Goal: Task Accomplishment & Management: Complete application form

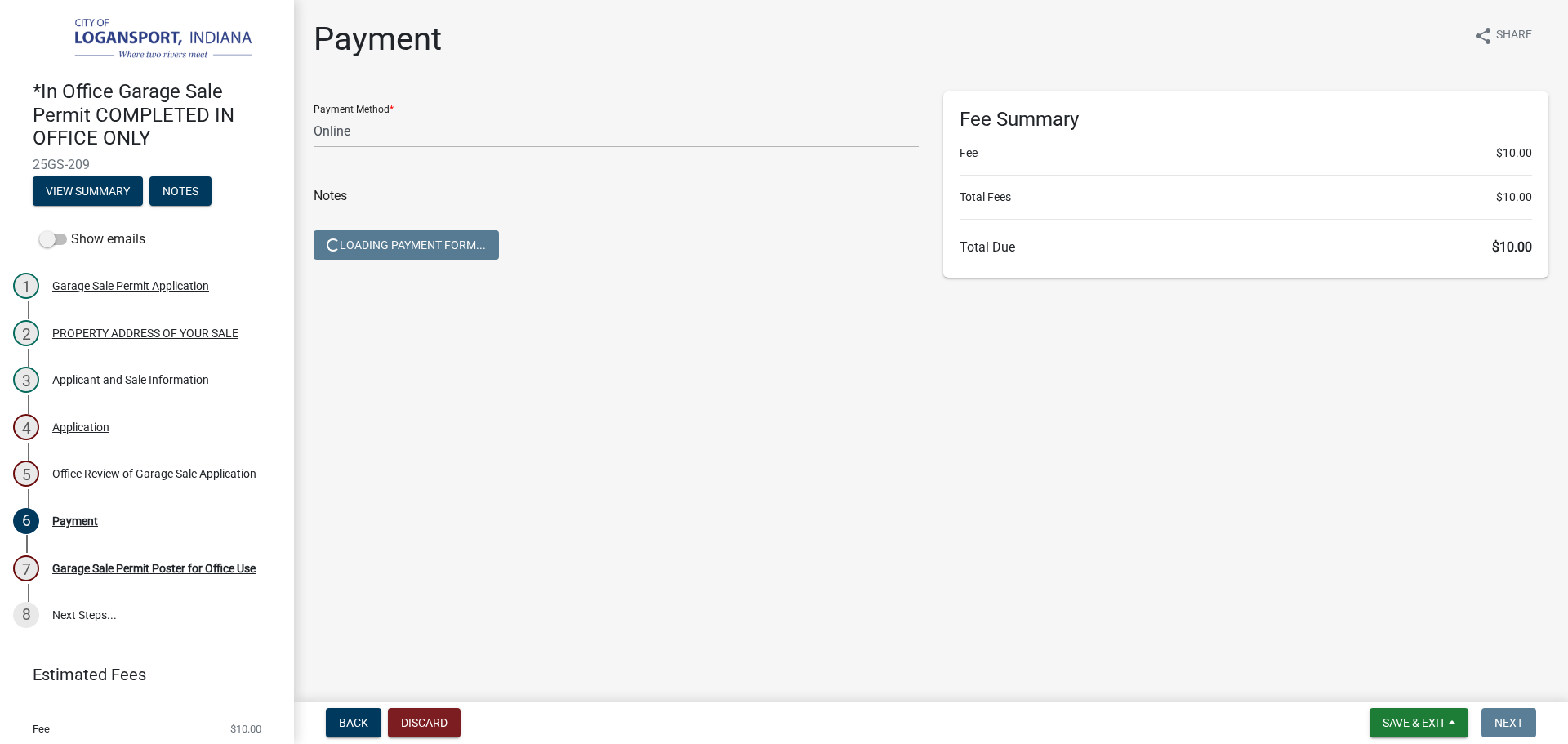
select select "3: 3"
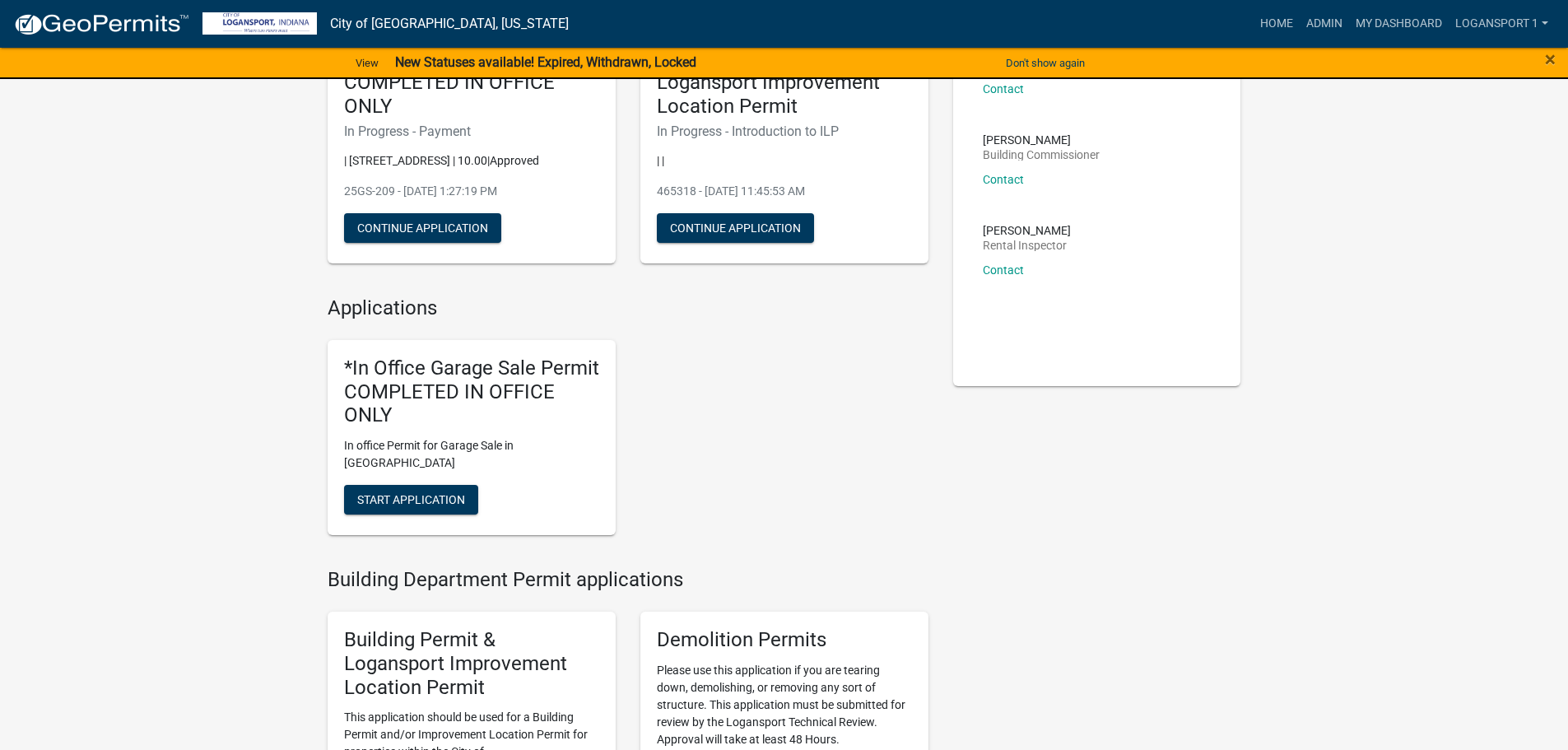
scroll to position [247, 0]
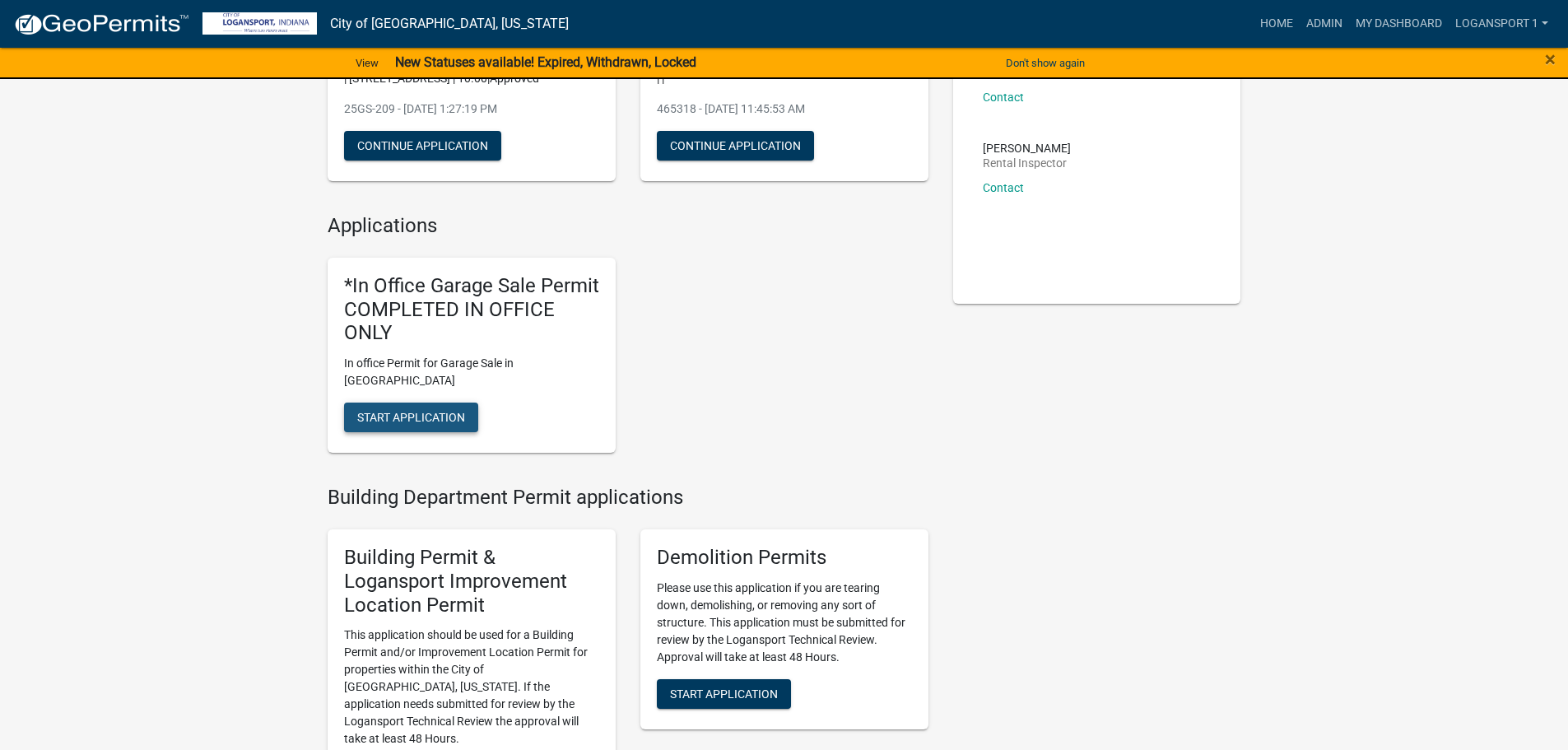
click at [440, 411] on span "Start Application" at bounding box center [411, 417] width 108 height 13
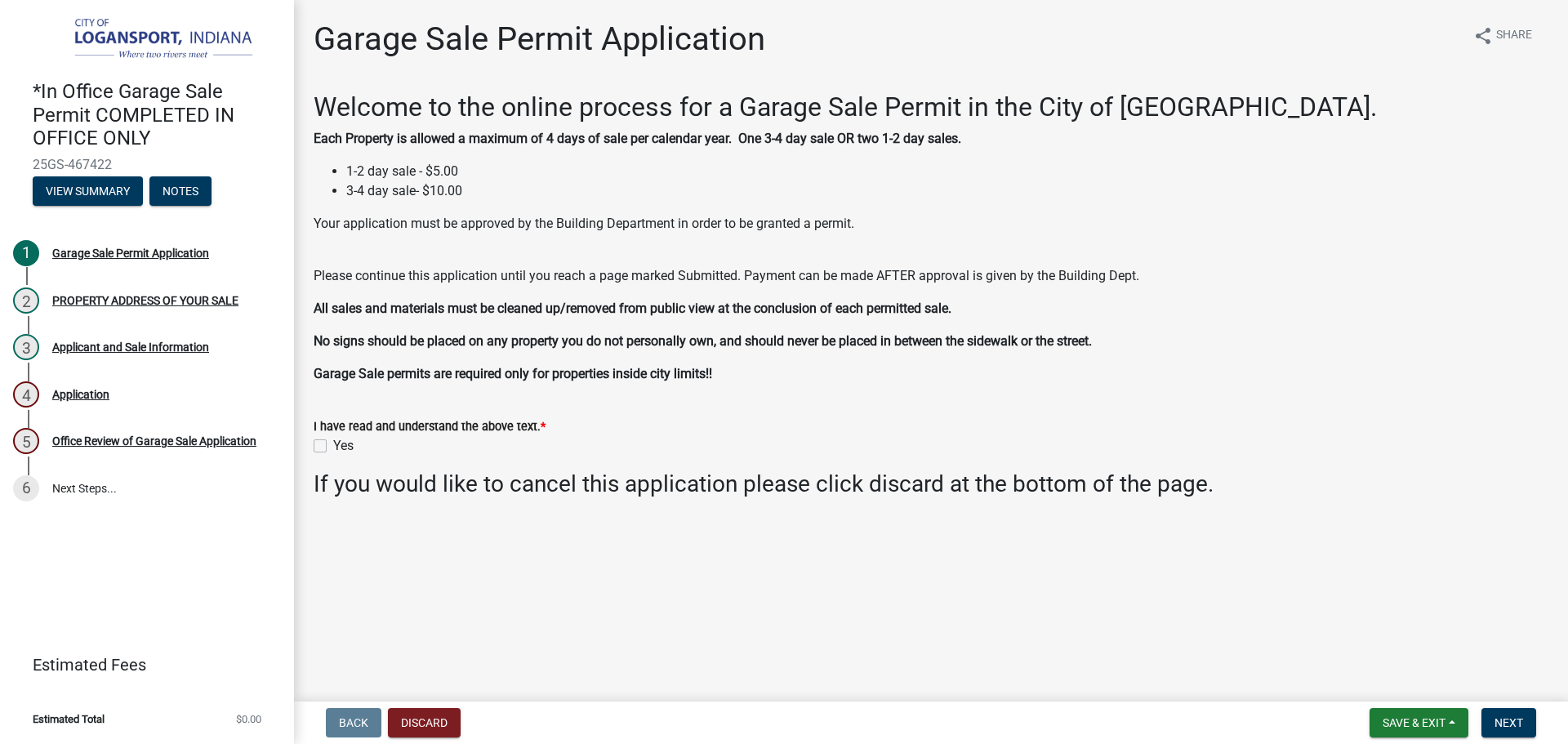
click at [333, 446] on label "Yes" at bounding box center [343, 446] width 20 height 20
click at [333, 446] on input "Yes" at bounding box center [338, 441] width 11 height 11
checkbox input "true"
click at [1522, 712] on button "Next" at bounding box center [1509, 723] width 55 height 29
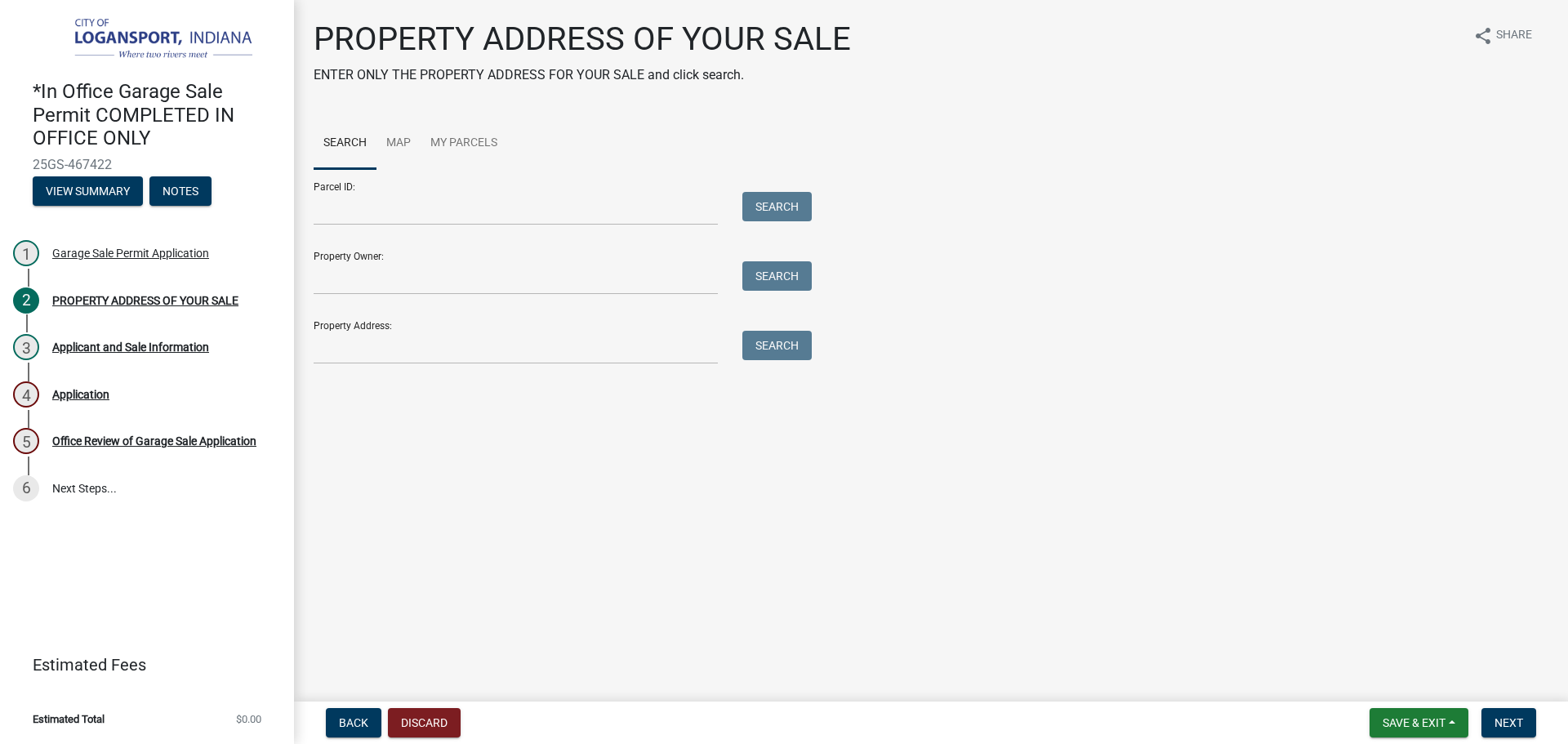
drag, startPoint x: 451, startPoint y: 364, endPoint x: 459, endPoint y: 355, distance: 12.0
click at [451, 363] on div "PROPERTY ADDRESS OF YOUR SALE ENTER ONLY THE PROPERTY ADDRESS FOR YOUR SALE and…" at bounding box center [930, 199] width 1259 height 359
click at [468, 348] on input "Property Address:" at bounding box center [516, 347] width 404 height 34
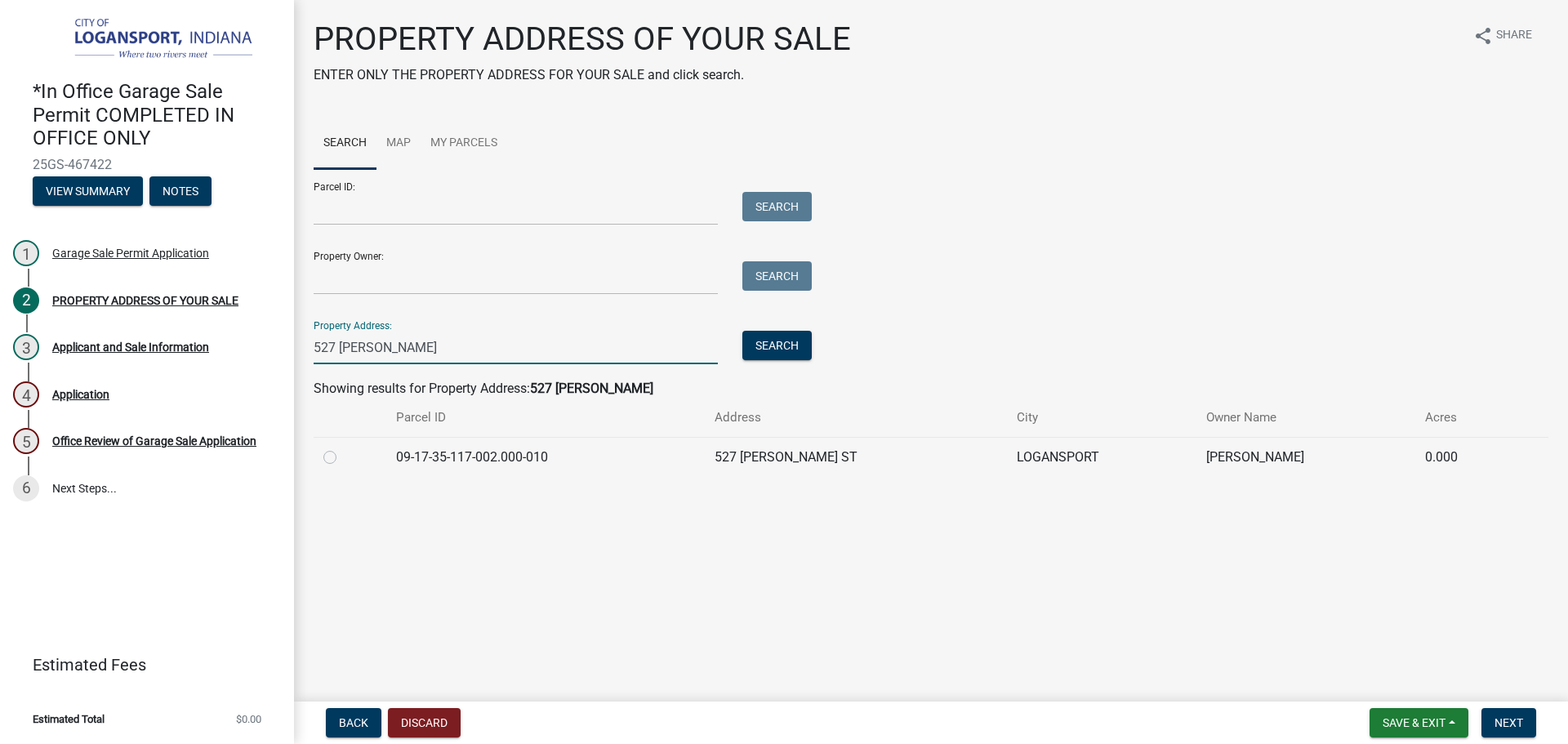
type input "527 kloenne"
click at [324, 455] on td at bounding box center [349, 457] width 73 height 40
click at [343, 448] on label at bounding box center [343, 448] width 0 height 0
click at [343, 455] on input "radio" at bounding box center [348, 453] width 11 height 11
radio input "true"
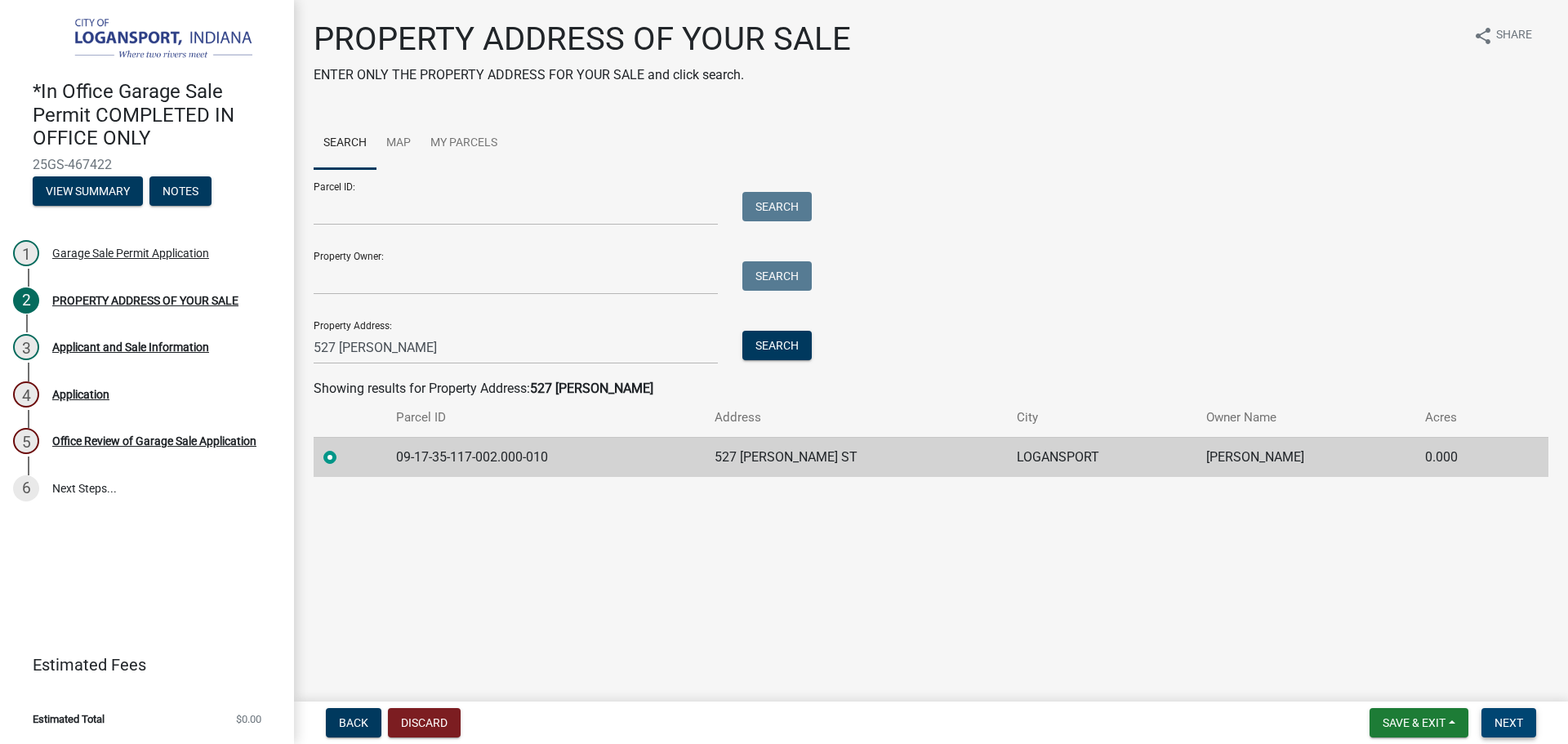
click at [1507, 713] on button "Next" at bounding box center [1509, 723] width 55 height 29
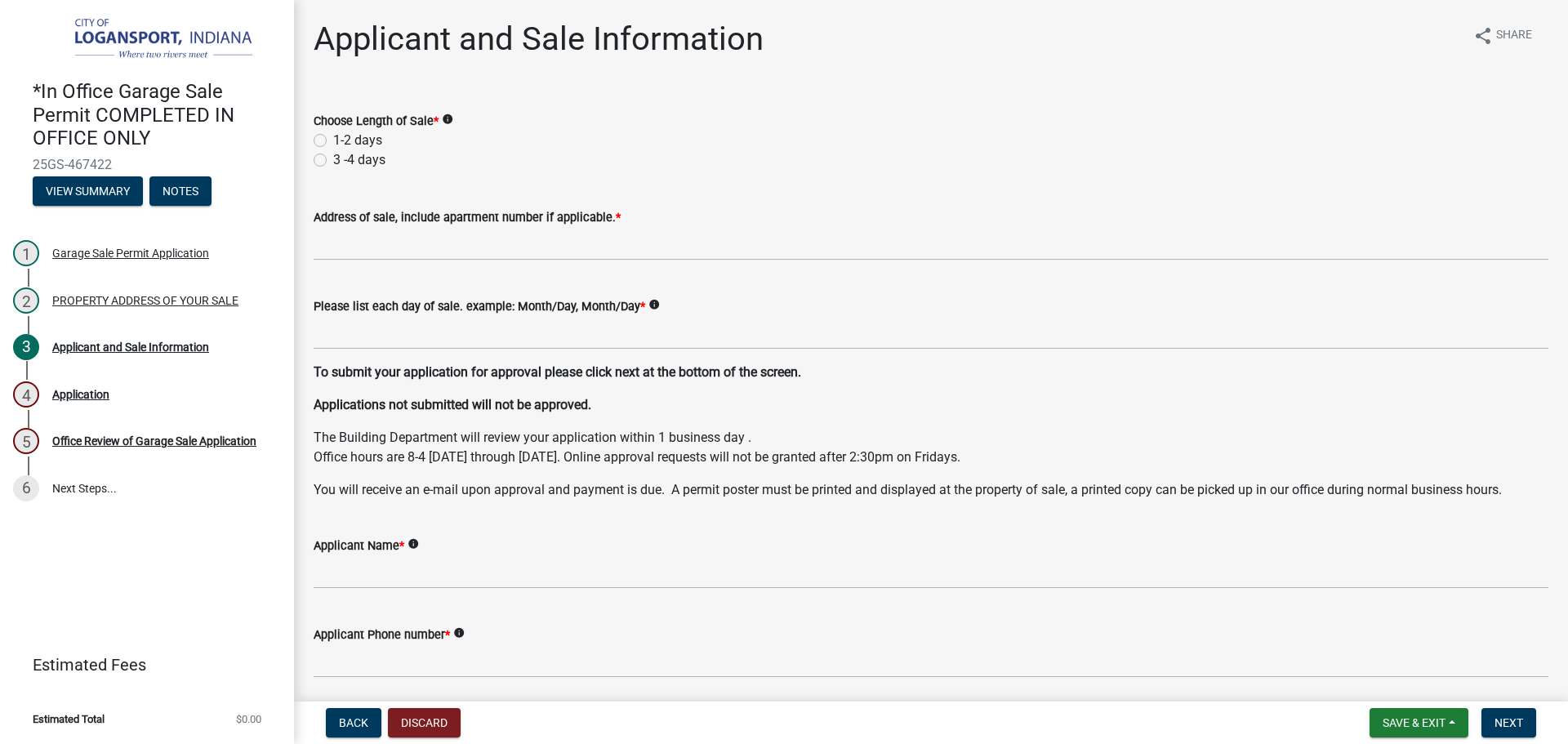
click at [333, 138] on label "1-2 days" at bounding box center [358, 141] width 49 height 20
click at [333, 138] on input "1-2 days" at bounding box center [338, 136] width 11 height 11
radio input "true"
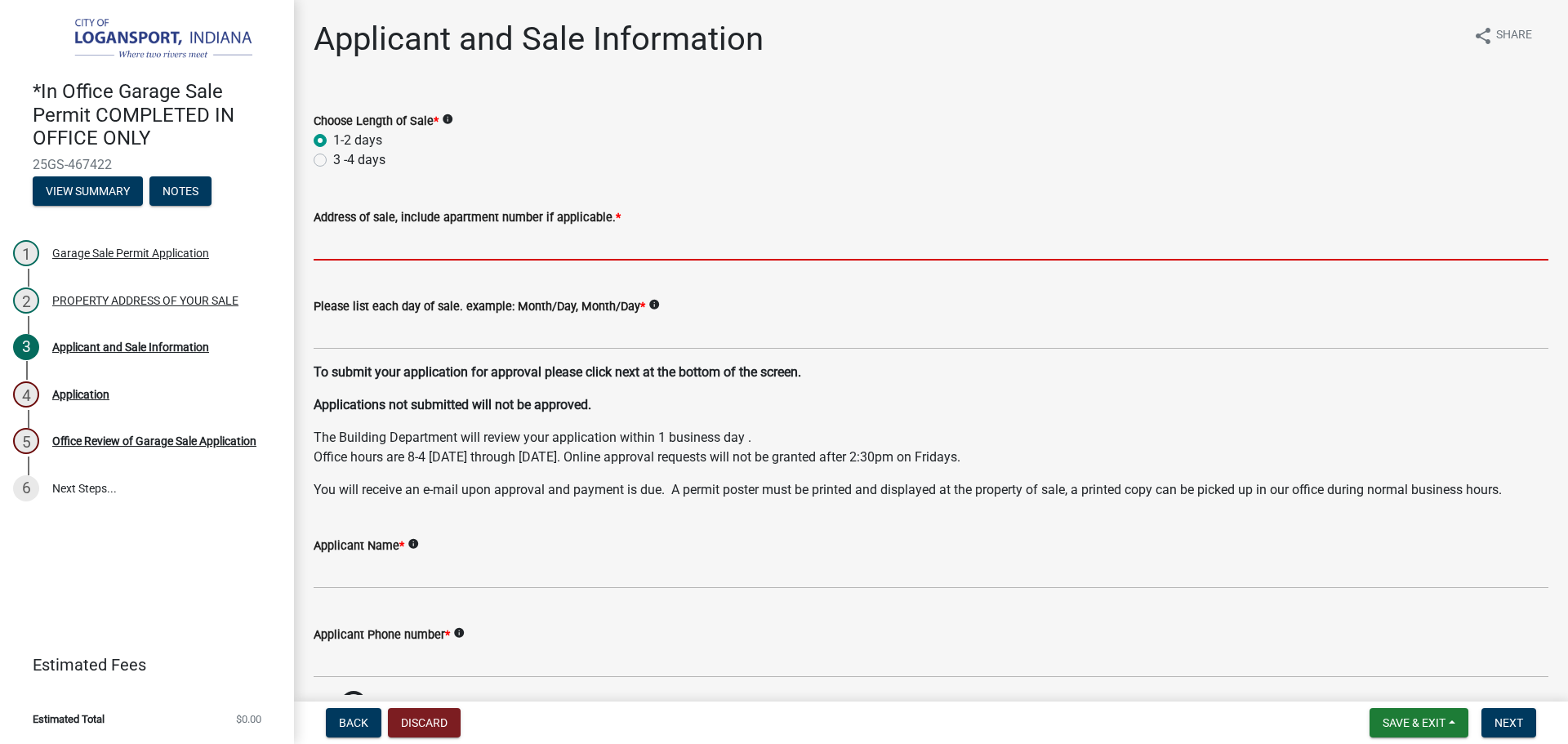
click at [391, 237] on input "Address of sale, include apartment number if applicable. *" at bounding box center [930, 243] width 1235 height 34
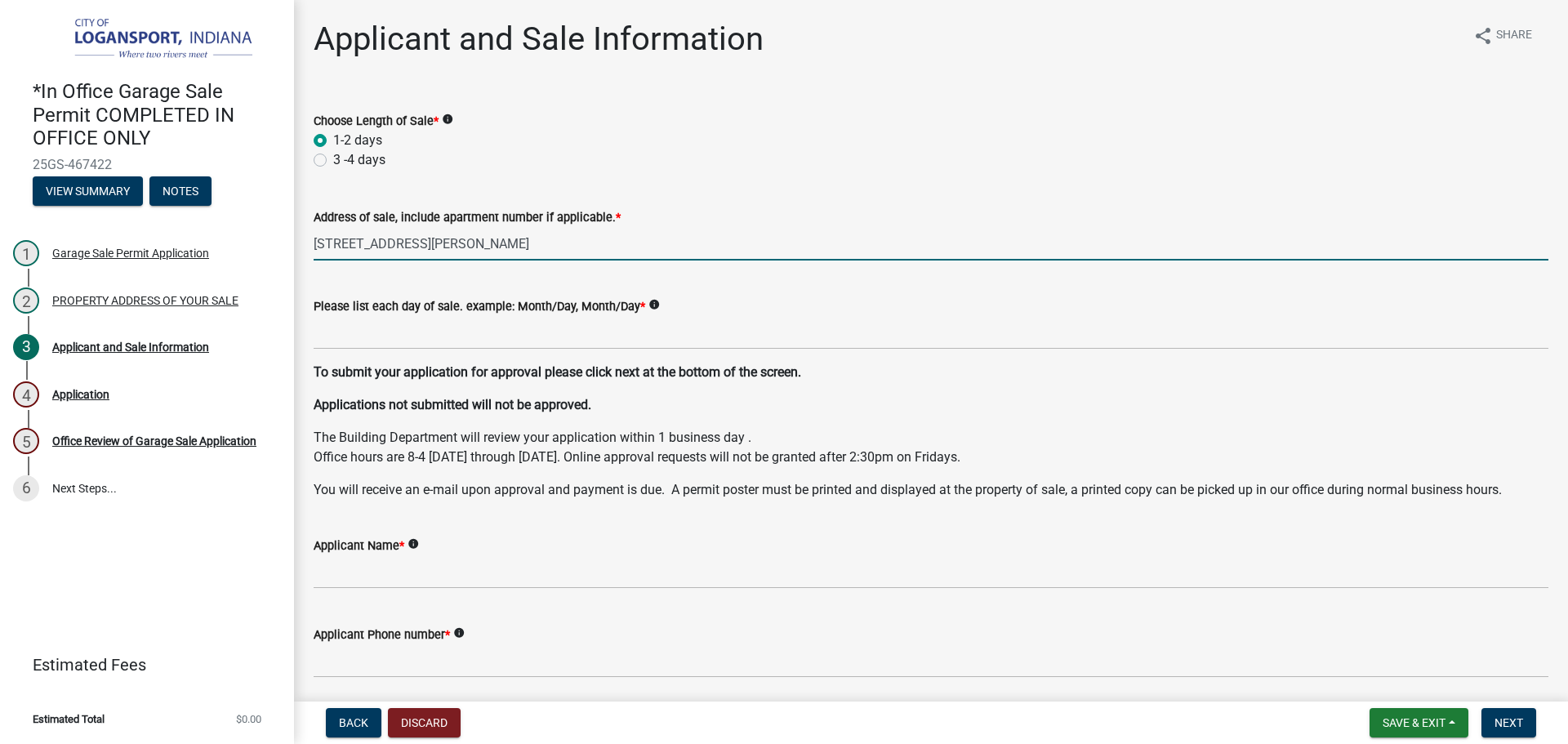
type input "527 Kloenne St"
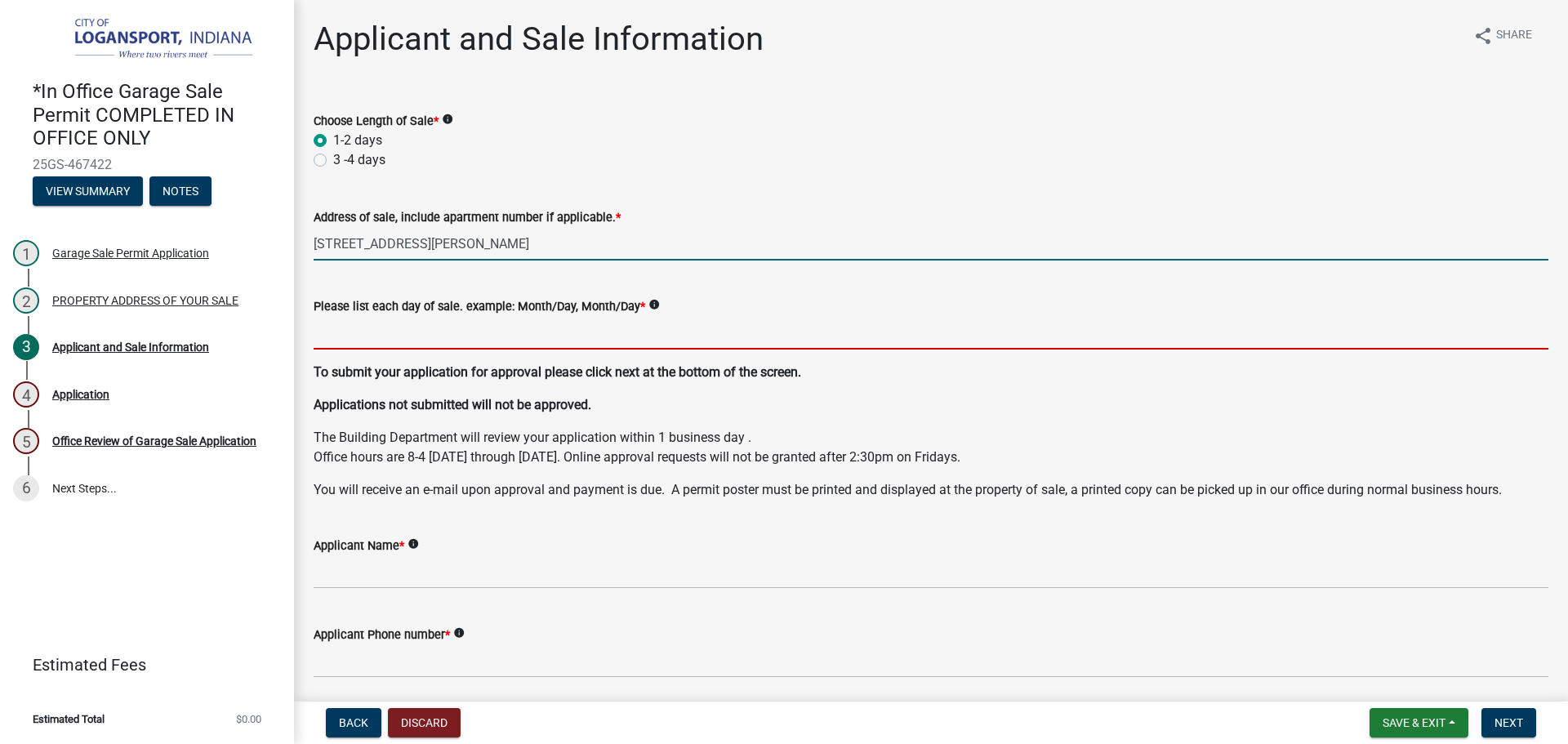
click at [436, 332] on input "Please list each day of sale. example: Month/Day, Month/Day *" at bounding box center [930, 332] width 1235 height 34
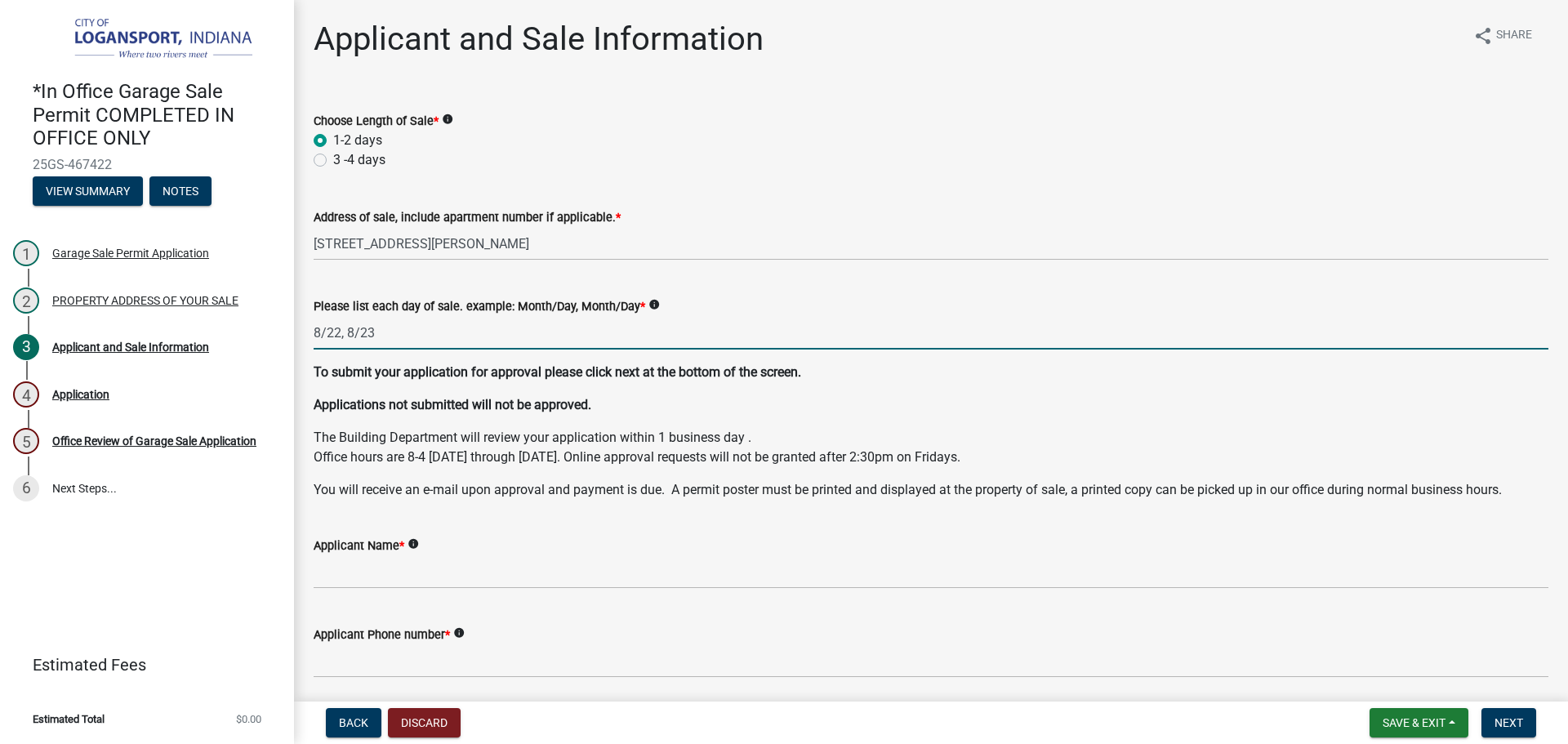
type input "8/22, 8/23"
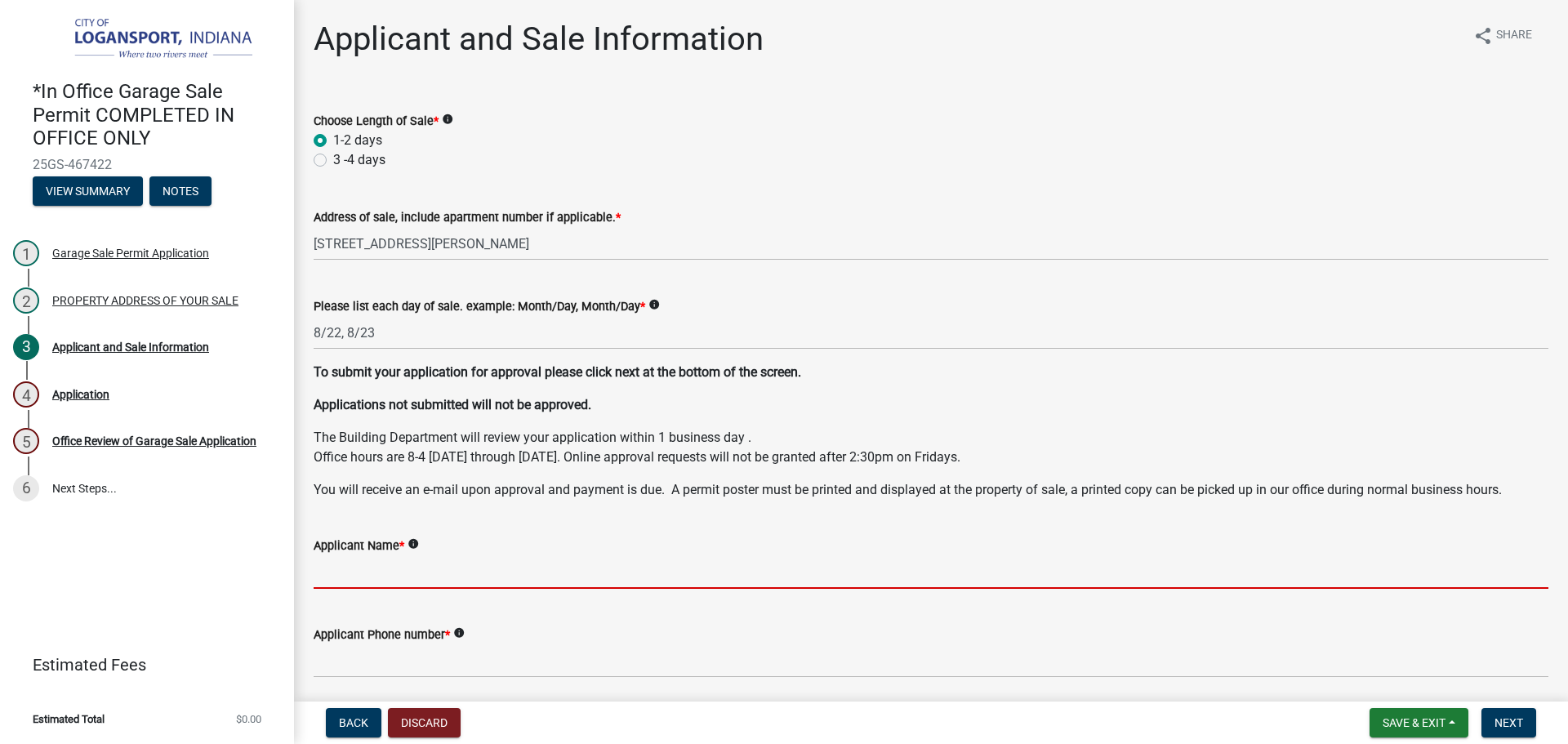
click at [429, 575] on input "Applicant Name *" at bounding box center [930, 572] width 1235 height 34
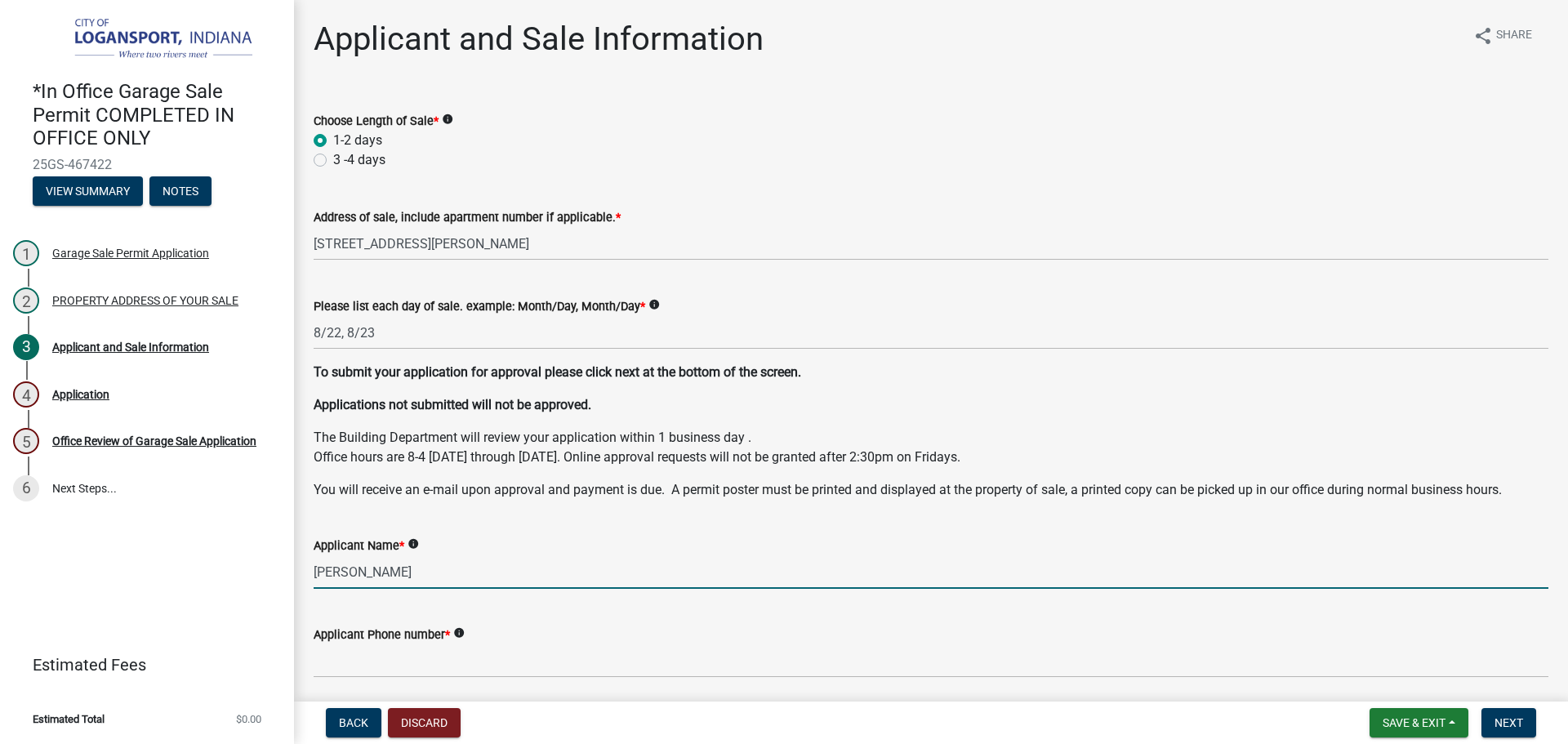
click at [320, 571] on input "jill Day" at bounding box center [930, 572] width 1235 height 34
click at [317, 572] on input "jill Day" at bounding box center [930, 572] width 1235 height 34
type input "Jill Day"
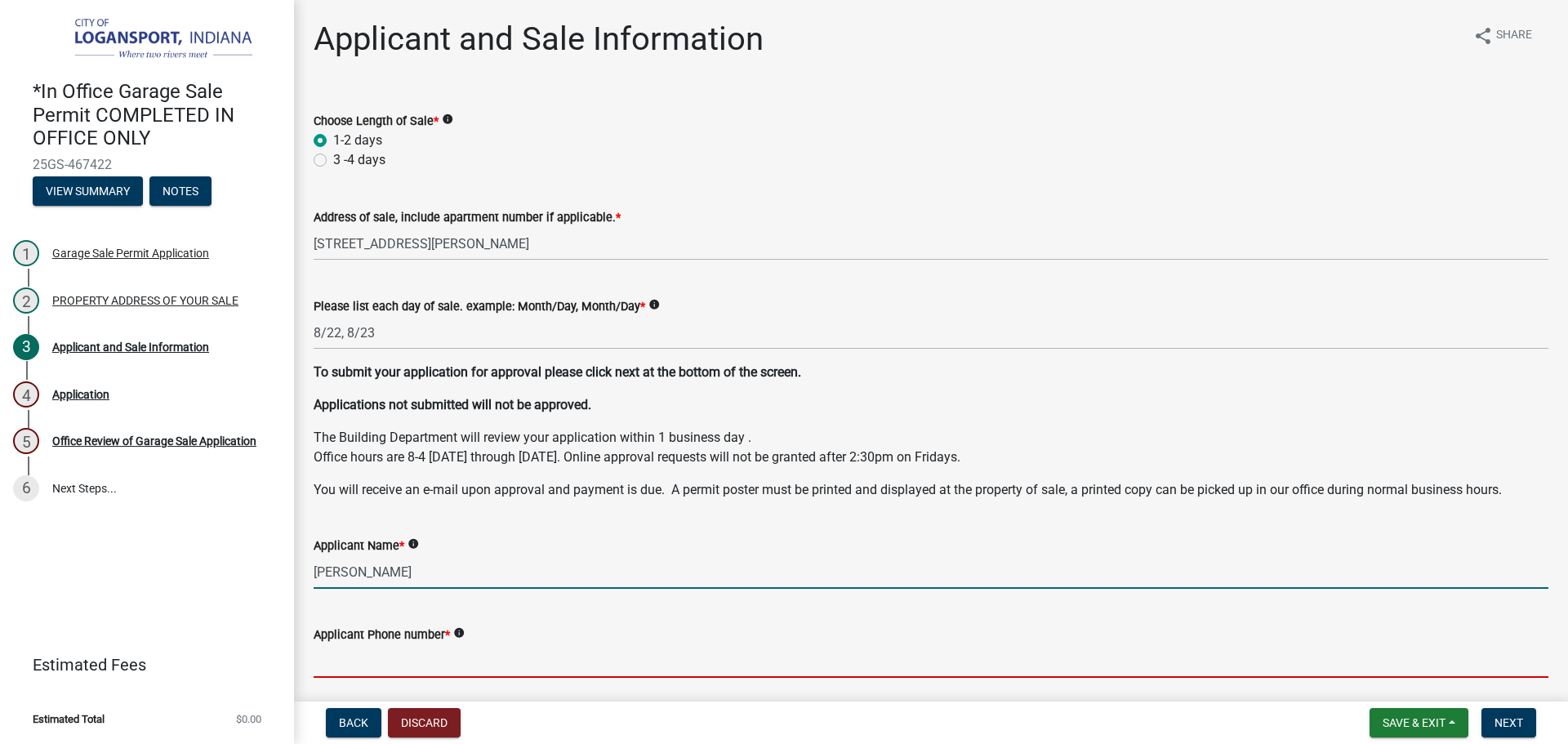
click at [390, 656] on input "Applicant Phone number *" at bounding box center [930, 661] width 1235 height 34
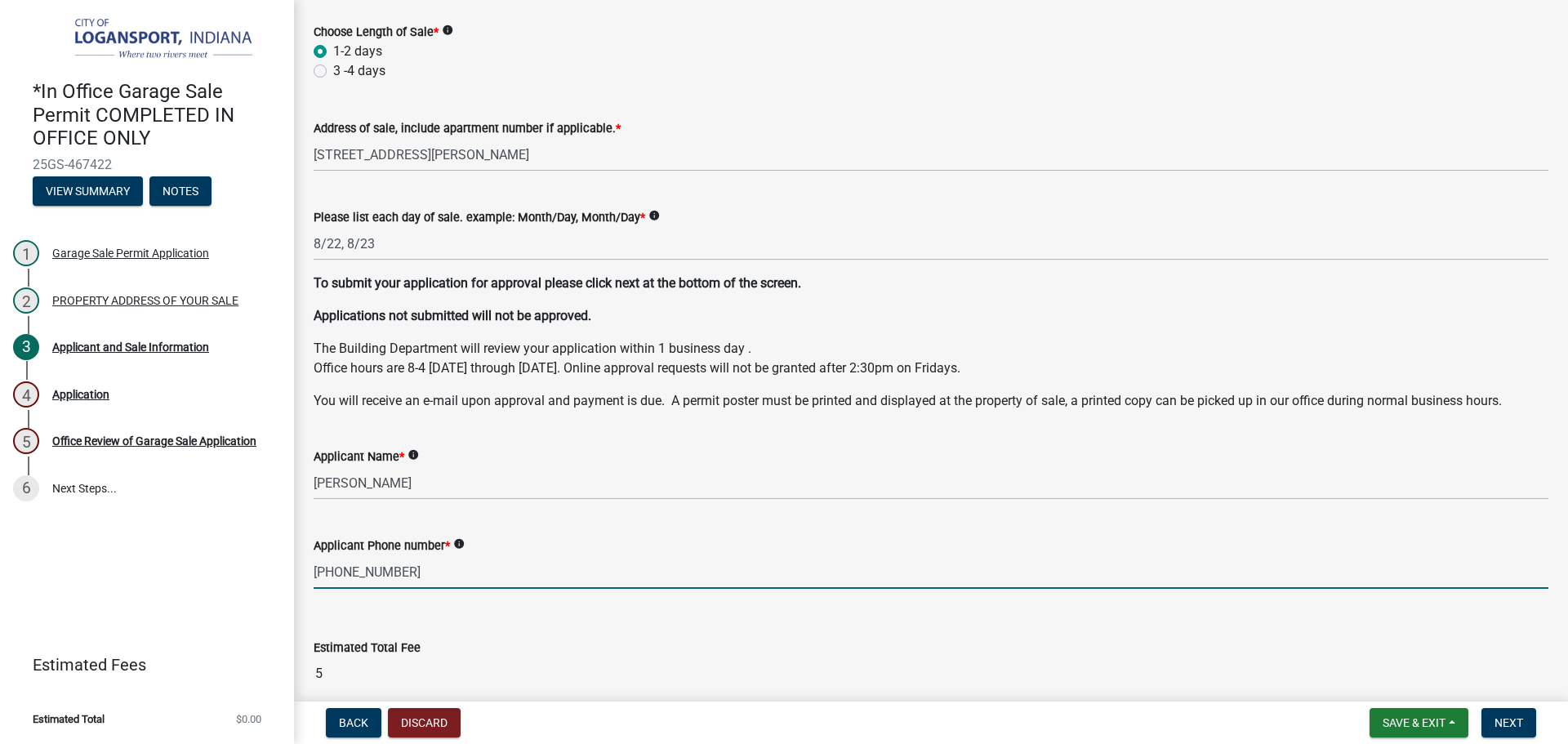
scroll to position [163, 0]
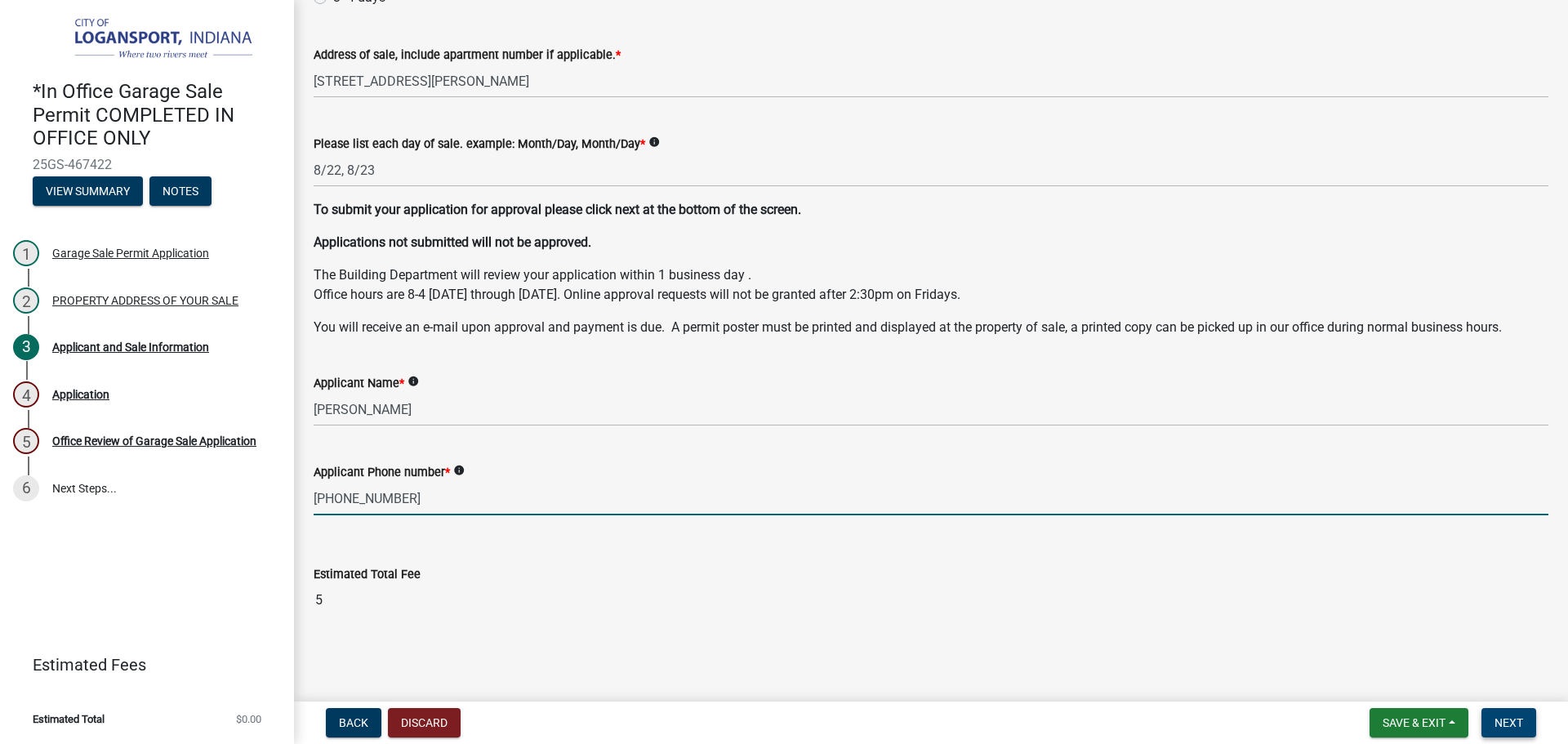
type input "574-870-7945"
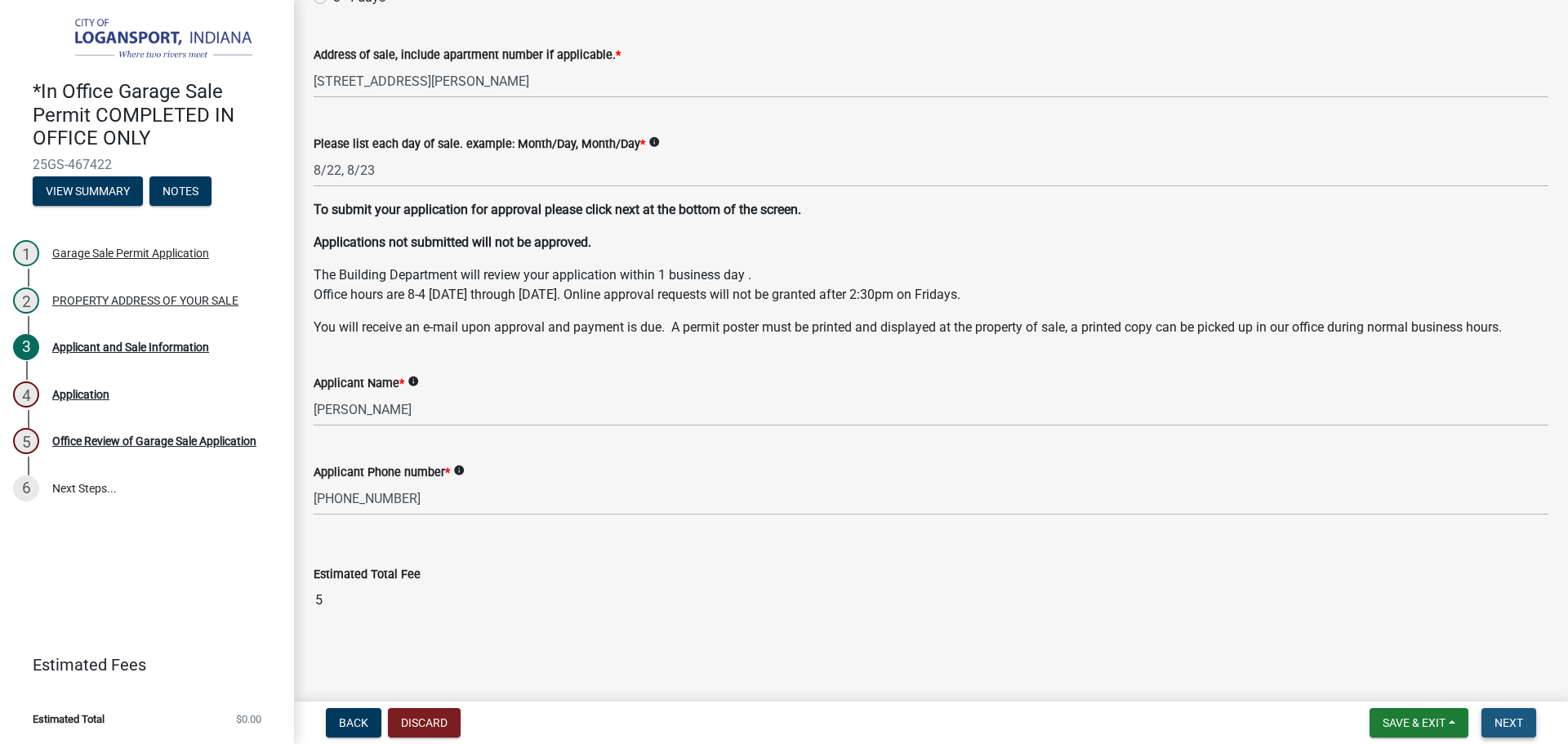
click at [1517, 721] on span "Next" at bounding box center [1509, 723] width 29 height 13
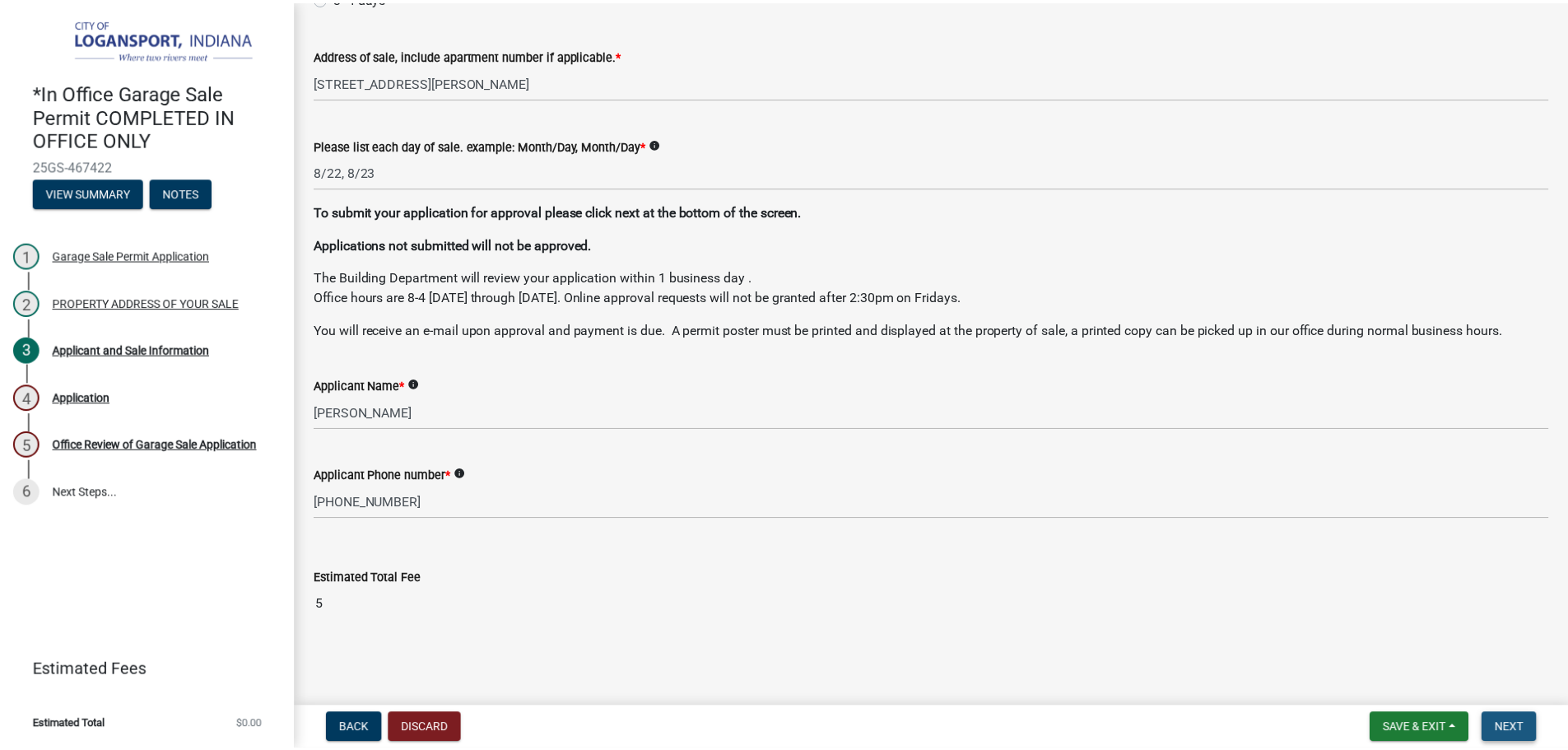
scroll to position [0, 0]
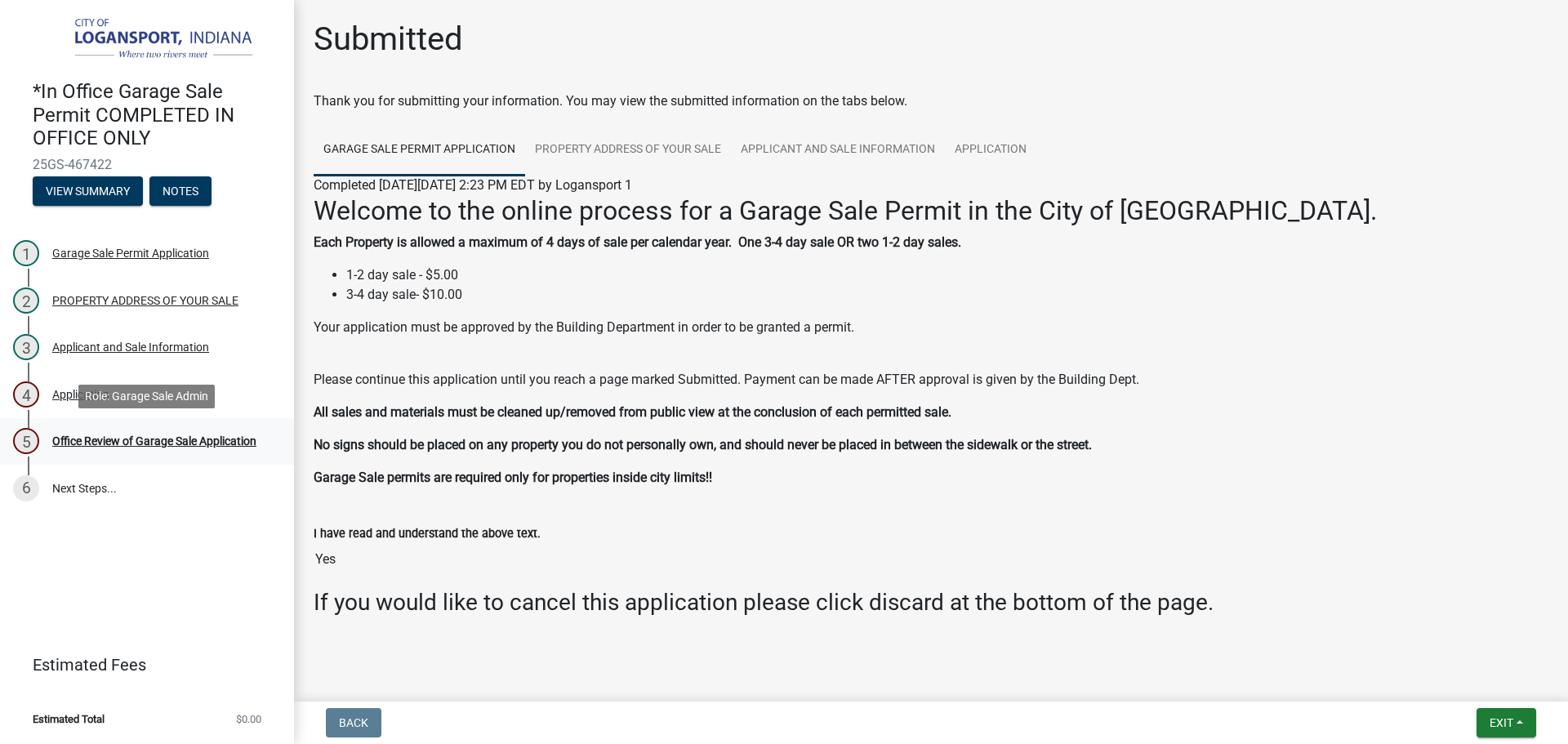
click at [243, 439] on div "Office Review of Garage Sale Application" at bounding box center [155, 441] width 205 height 11
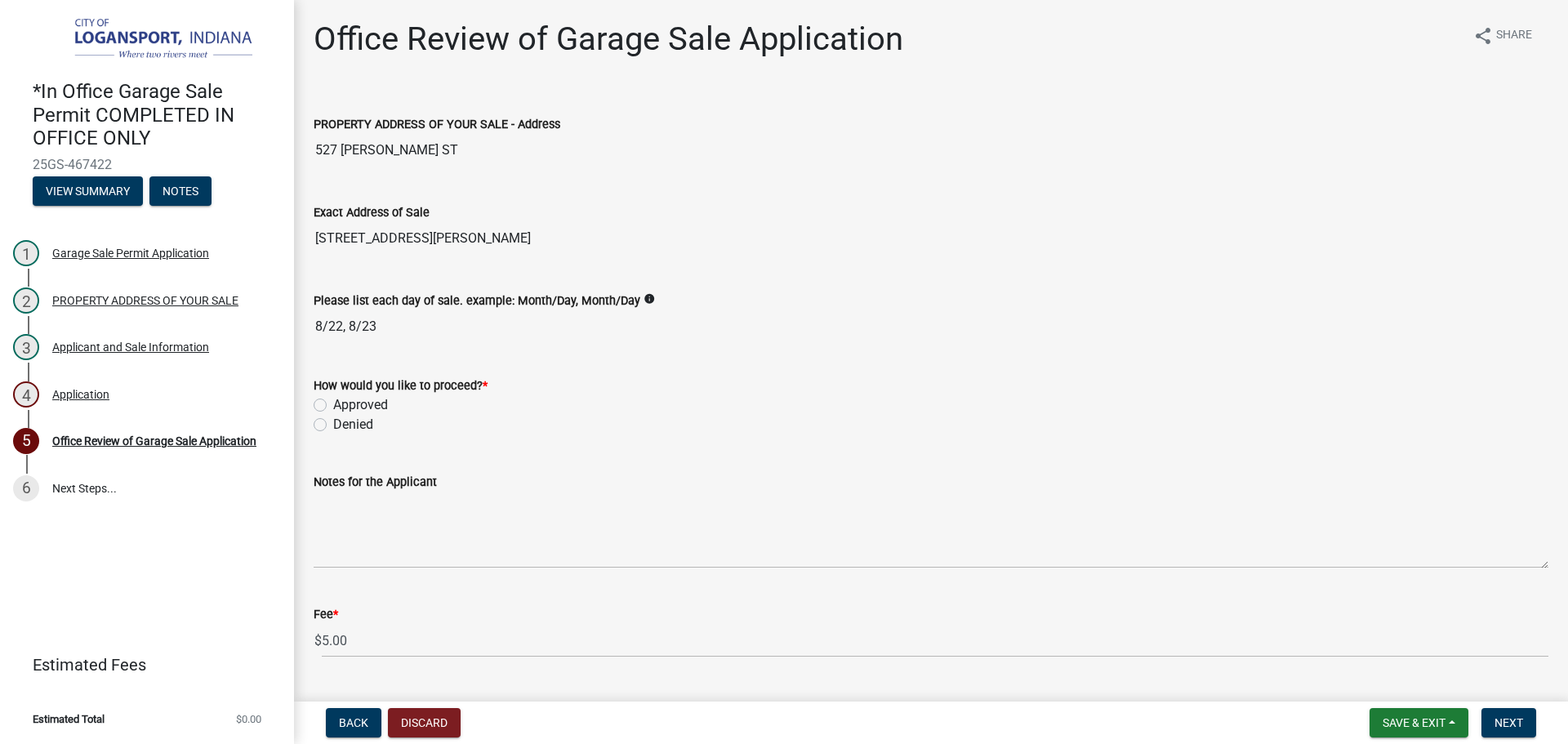
click at [333, 399] on label "Approved" at bounding box center [360, 405] width 55 height 20
click at [333, 399] on input "Approved" at bounding box center [338, 400] width 11 height 11
radio input "true"
click at [1504, 722] on span "Next" at bounding box center [1509, 723] width 29 height 13
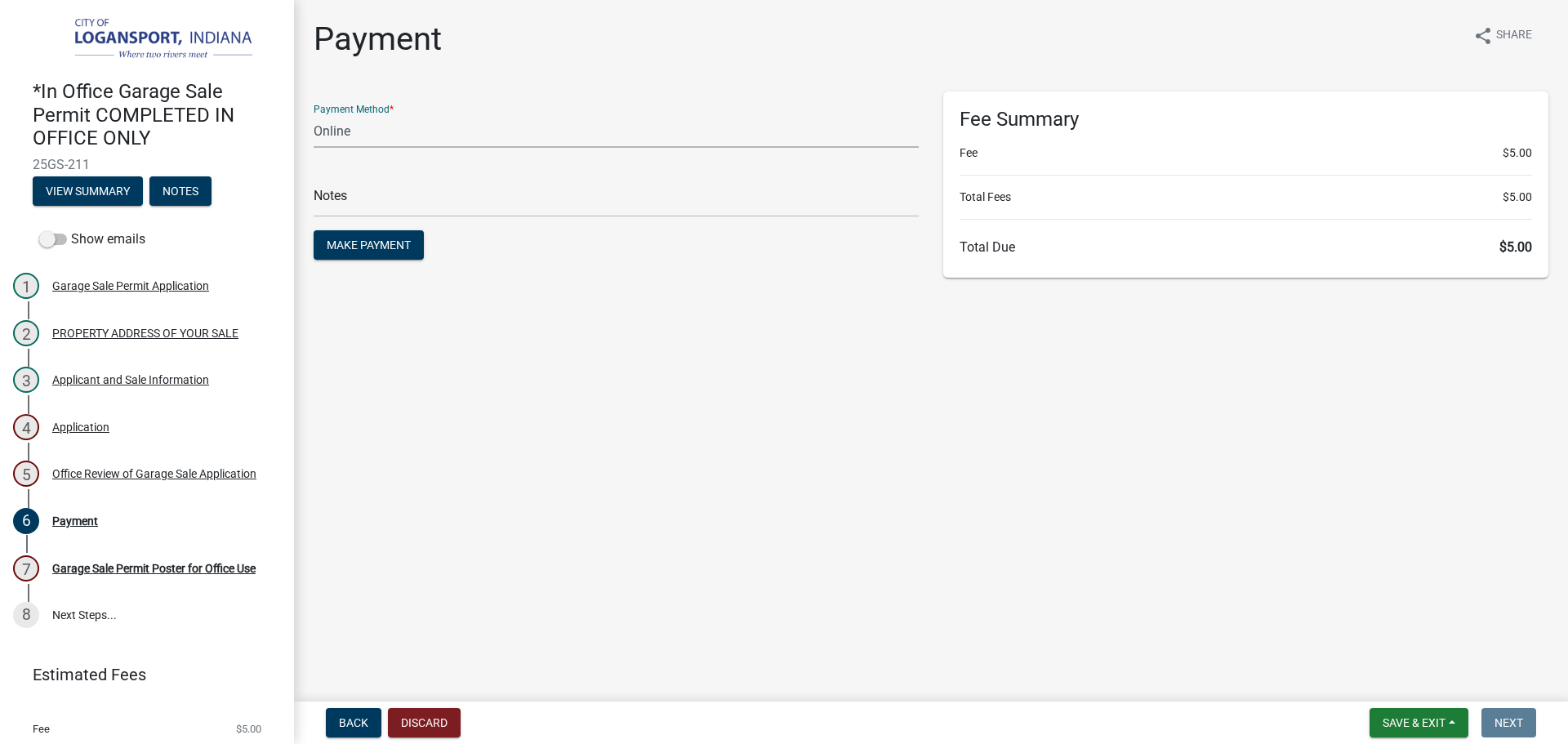
click at [582, 122] on select "Credit Card POS Check Cash Online" at bounding box center [616, 131] width 606 height 34
select select "2: 1"
click at [313, 115] on select "Credit Card POS Check Cash Online" at bounding box center [616, 131] width 606 height 34
click at [582, 199] on input "text" at bounding box center [616, 201] width 606 height 34
type input "117831"
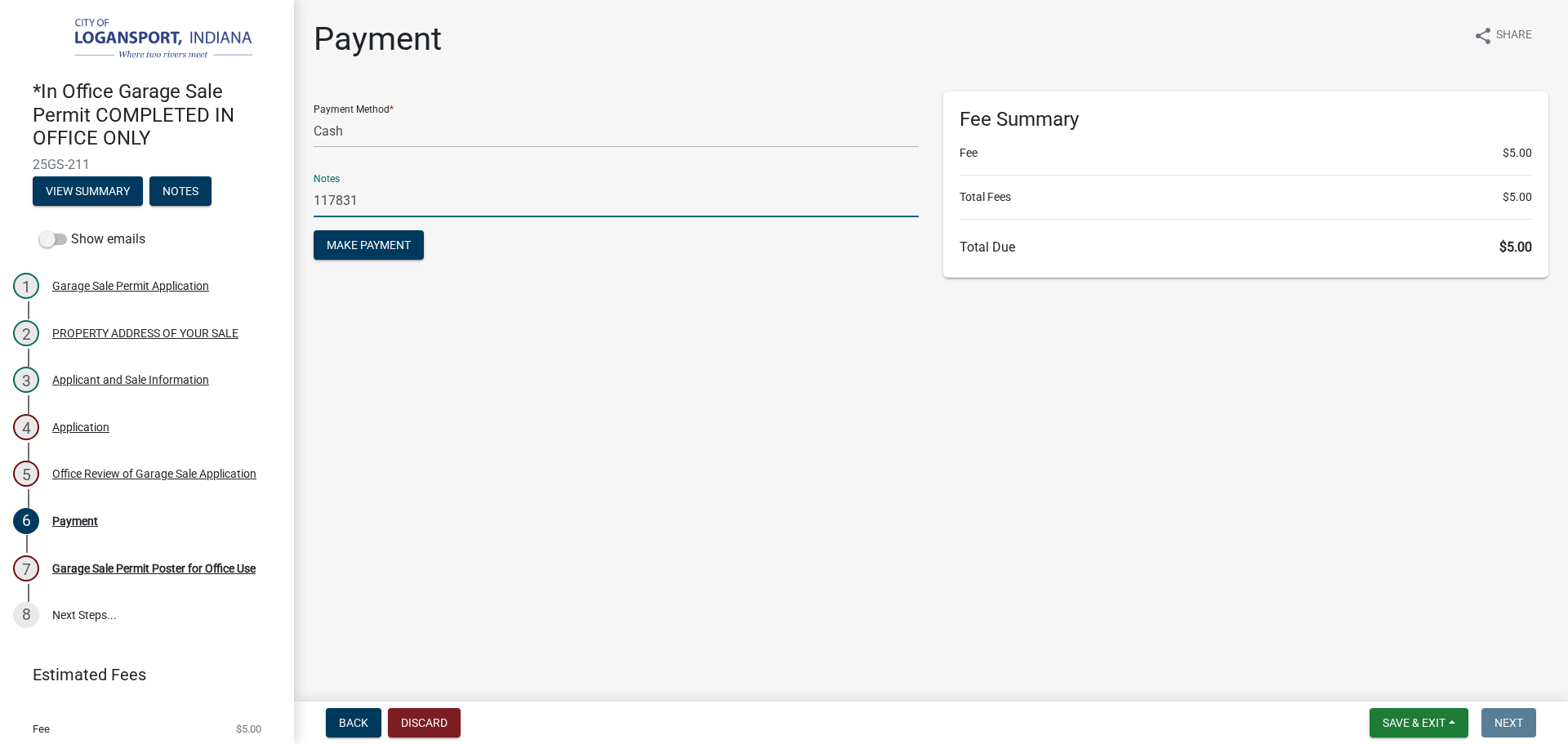
click at [313, 230] on button "Make Payment" at bounding box center [368, 245] width 110 height 29
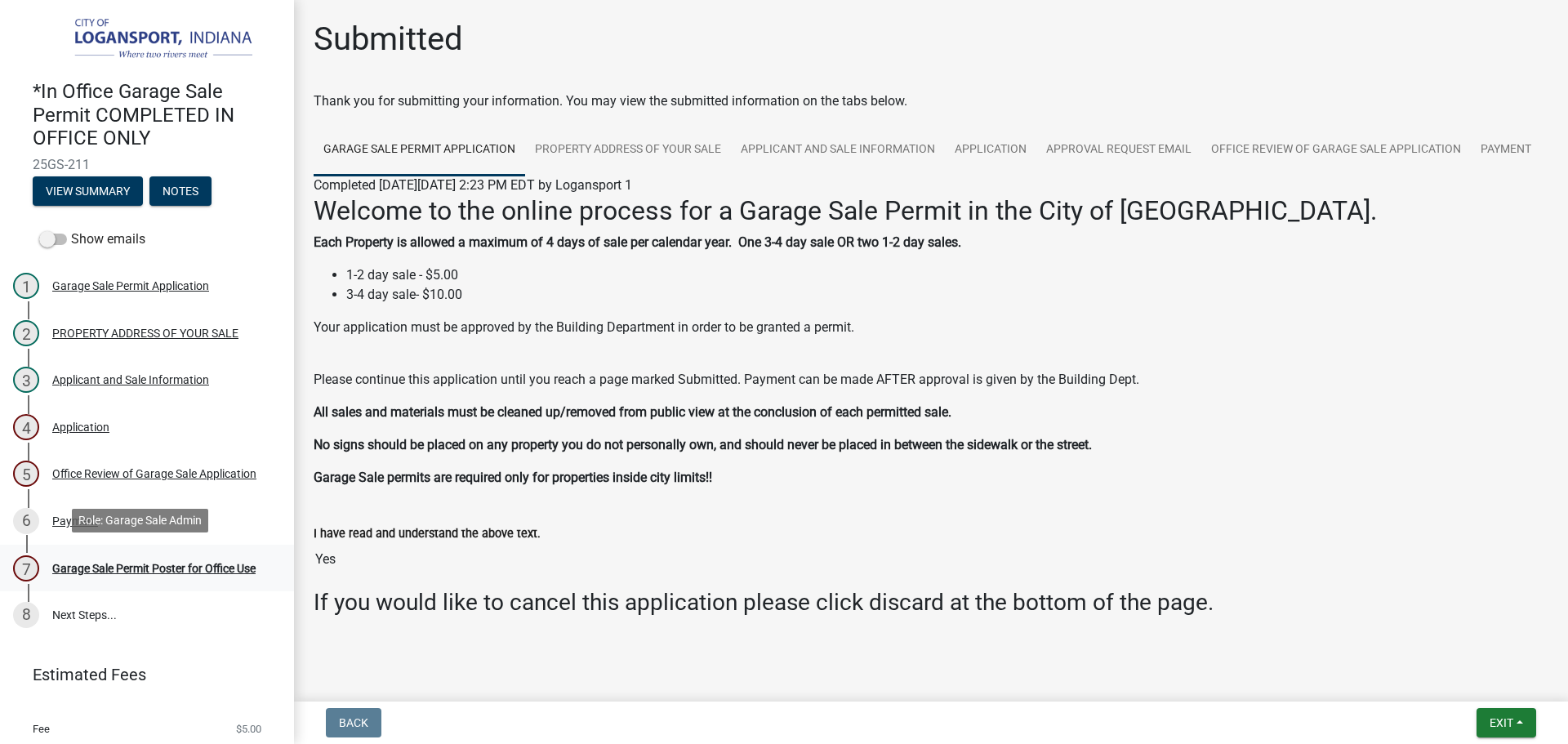
click at [232, 563] on div "Garage Sale Permit Poster for Office Use" at bounding box center [154, 569] width 204 height 11
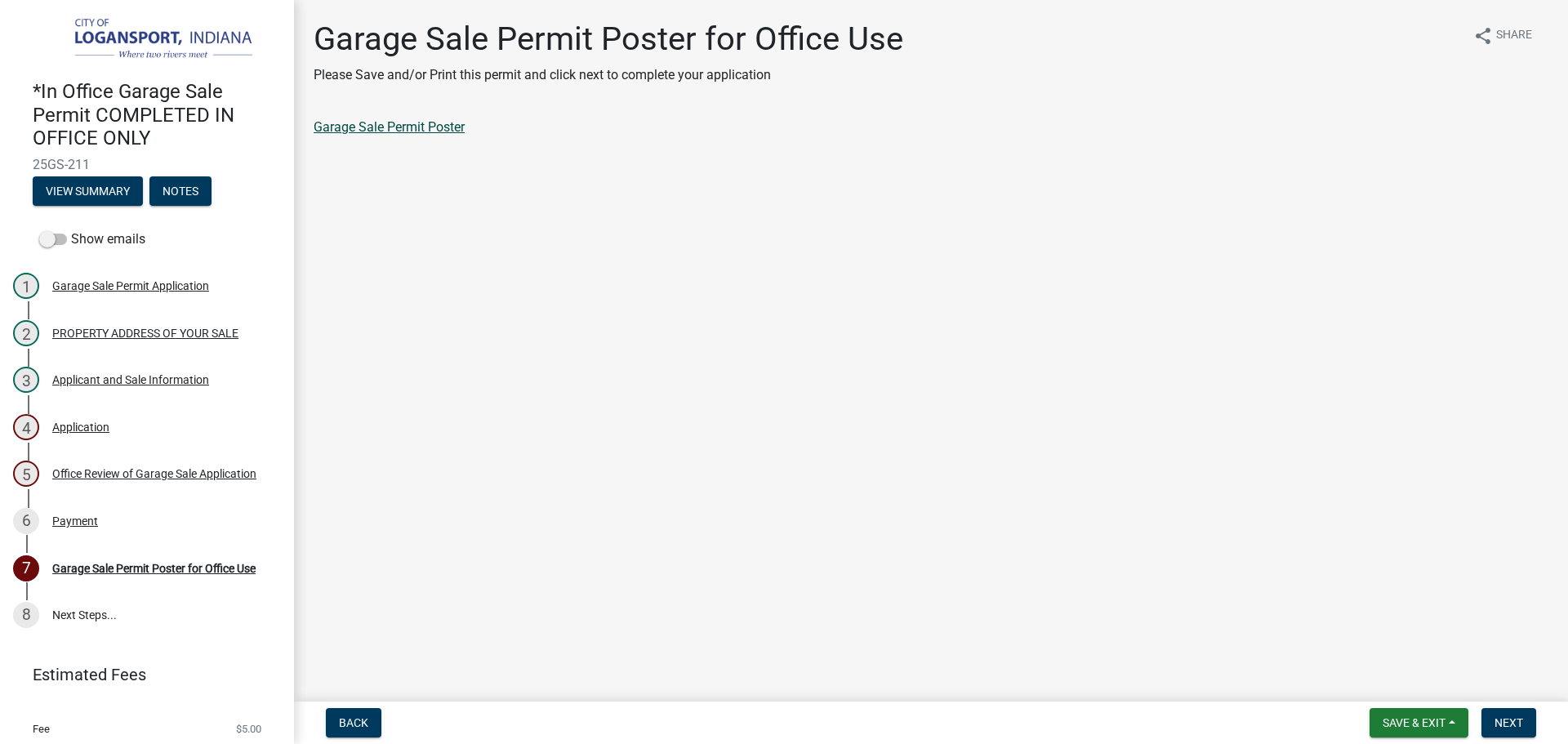
click at [425, 130] on link "Garage Sale Permit Poster" at bounding box center [389, 127] width 151 height 16
click at [1507, 724] on span "Next" at bounding box center [1509, 723] width 29 height 13
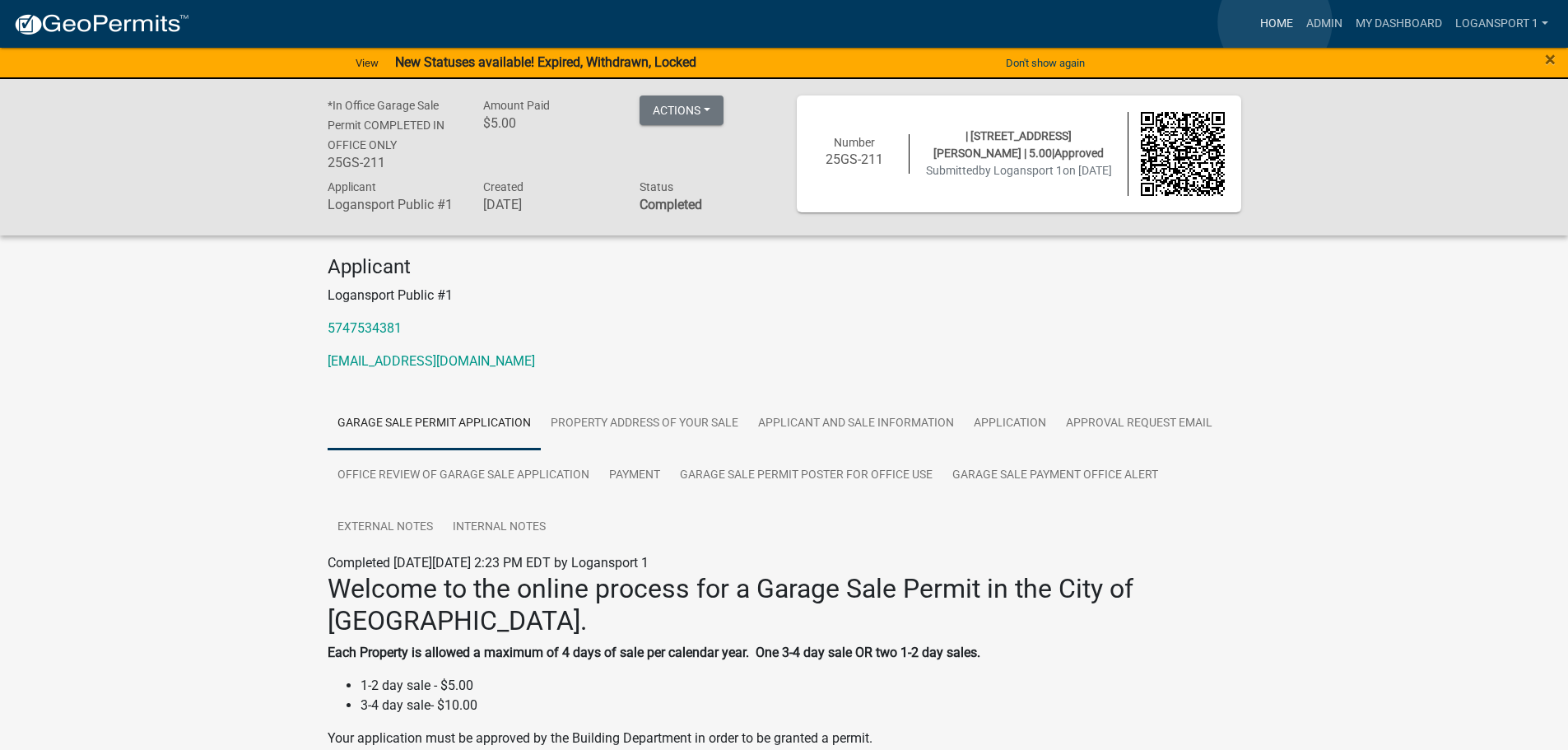
click at [1275, 22] on link "Home" at bounding box center [1277, 24] width 46 height 31
